Goal: Information Seeking & Learning: Learn about a topic

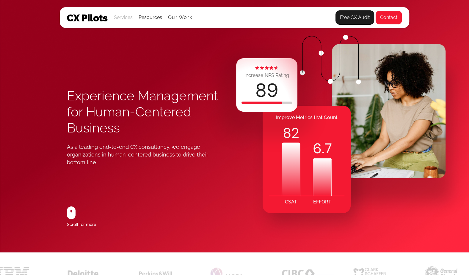
click at [130, 18] on div "Services" at bounding box center [123, 17] width 19 height 8
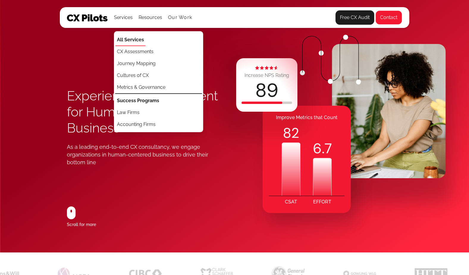
click at [133, 45] on link "All Services" at bounding box center [130, 39] width 30 height 13
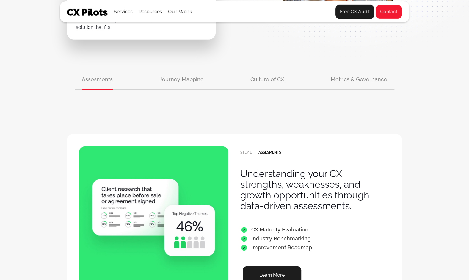
scroll to position [187, 0]
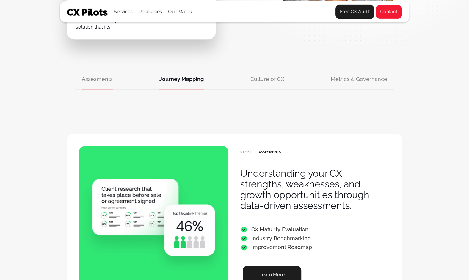
click at [179, 76] on div "Journey Mapping" at bounding box center [181, 82] width 44 height 14
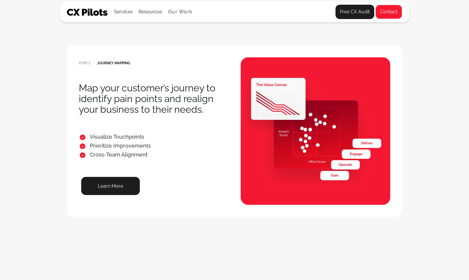
scroll to position [528, 0]
